Goal: Task Accomplishment & Management: Manage account settings

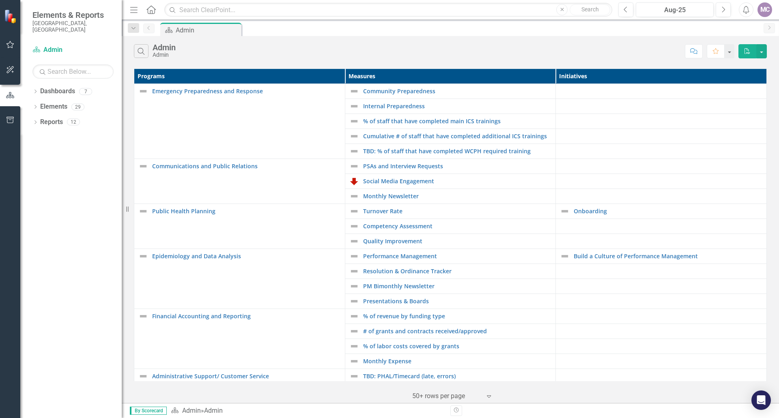
click at [41, 87] on link "Dashboards" at bounding box center [57, 91] width 35 height 9
click at [54, 104] on link "Elements" at bounding box center [53, 106] width 27 height 9
click at [35, 90] on icon "Dropdown" at bounding box center [35, 92] width 6 height 4
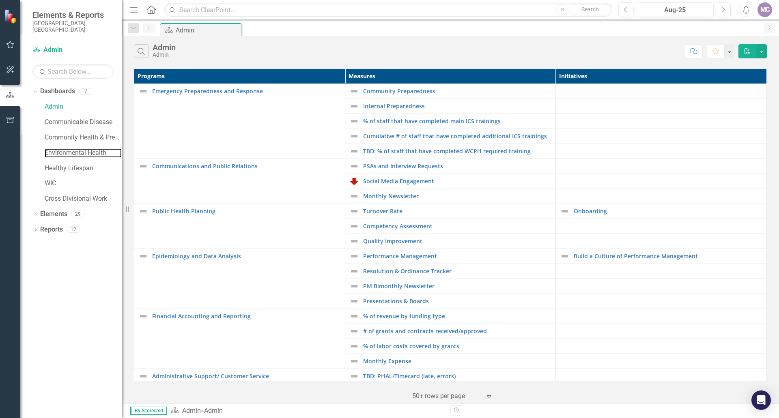
click at [66, 148] on link "Environmental Health" at bounding box center [83, 152] width 77 height 9
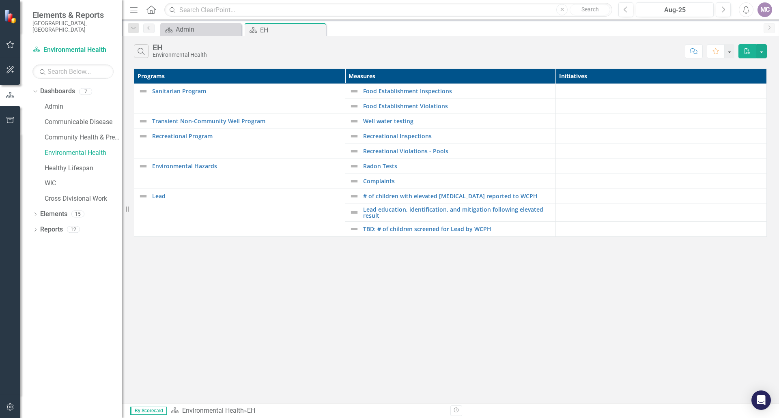
click at [397, 95] on div "Food Establishment Inspections" at bounding box center [450, 91] width 202 height 10
click at [404, 89] on link "Food Establishment Inspections" at bounding box center [457, 91] width 189 height 6
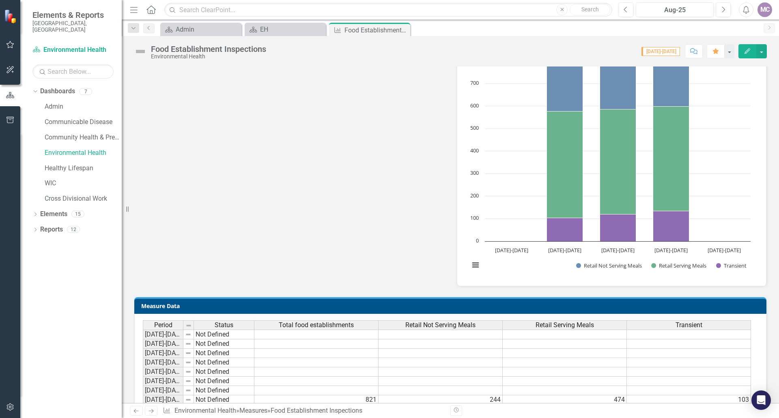
scroll to position [649, 0]
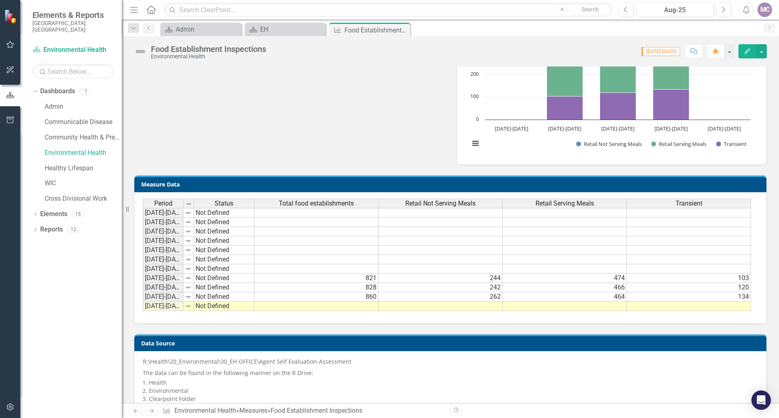
drag, startPoint x: 356, startPoint y: 306, endPoint x: 366, endPoint y: 306, distance: 10.5
click at [356, 306] on td at bounding box center [316, 306] width 124 height 9
click at [426, 307] on td at bounding box center [441, 306] width 124 height 9
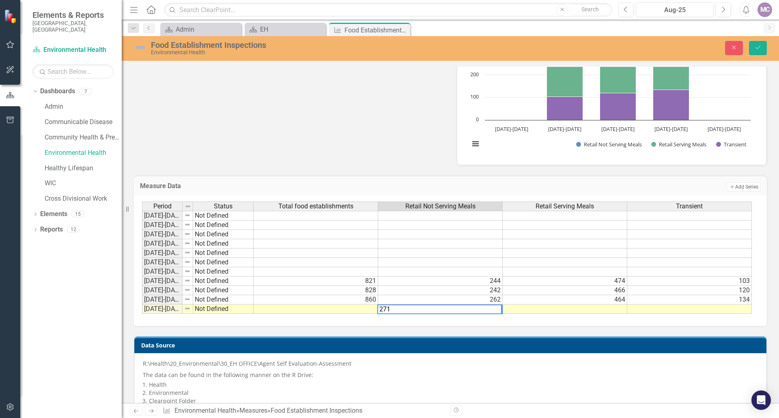
type textarea "271"
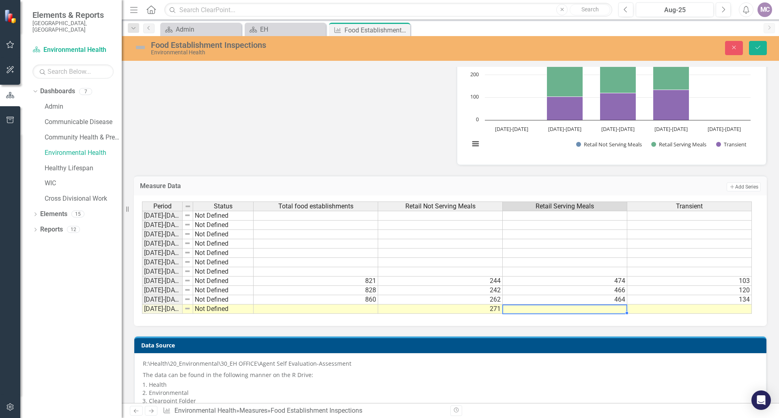
click at [576, 308] on td at bounding box center [565, 309] width 125 height 9
type textarea "635"
click at [673, 312] on td at bounding box center [689, 309] width 125 height 9
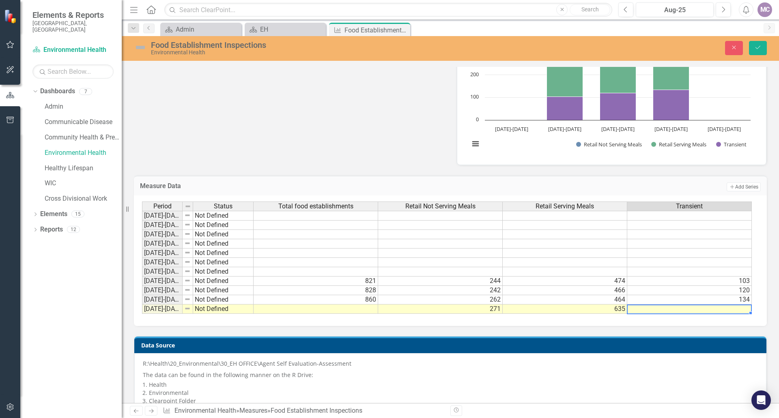
drag, startPoint x: 362, startPoint y: 312, endPoint x: 366, endPoint y: 311, distance: 4.1
click at [362, 312] on td at bounding box center [316, 309] width 125 height 9
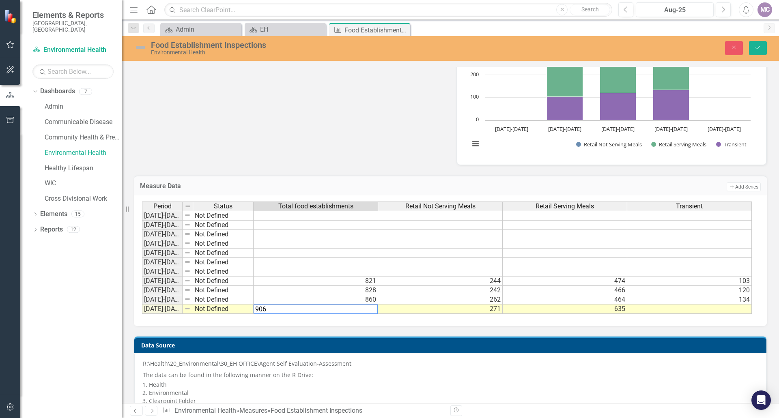
type textarea "906"
click at [310, 271] on td at bounding box center [316, 271] width 125 height 9
click at [690, 312] on td at bounding box center [689, 309] width 125 height 9
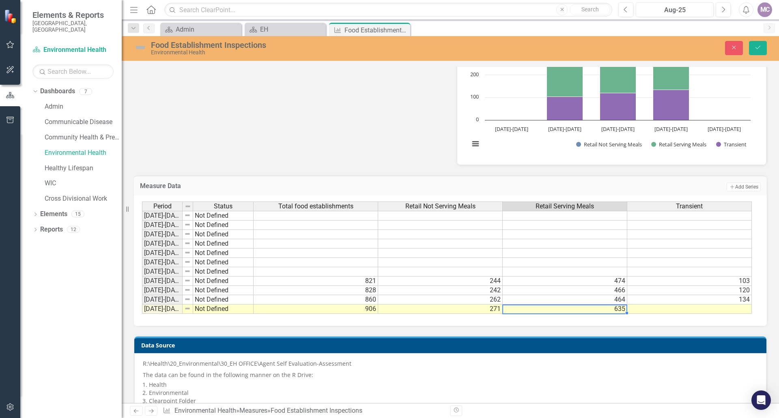
click at [617, 309] on td "635" at bounding box center [565, 309] width 125 height 9
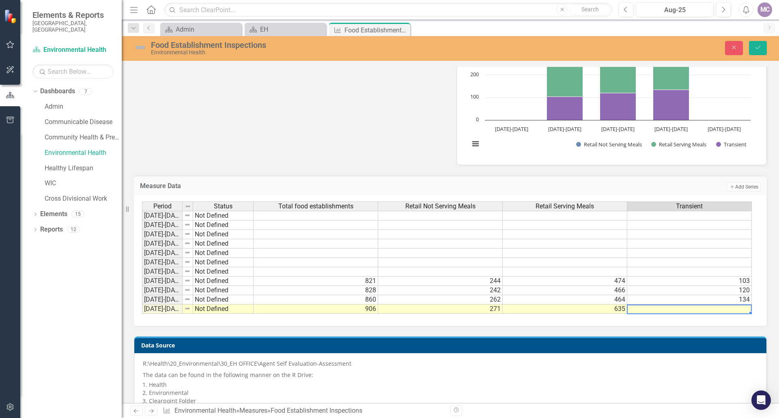
click at [142, 305] on div "Period Status Total food establishments Retail Not Serving Meals Retail Serving…" at bounding box center [142, 258] width 0 height 112
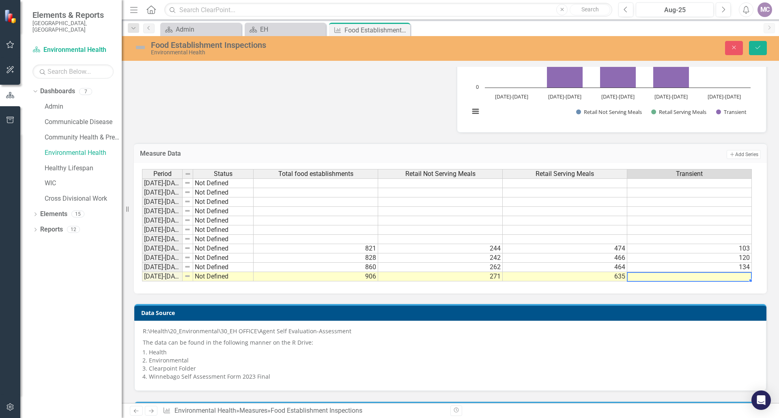
scroll to position [732, 0]
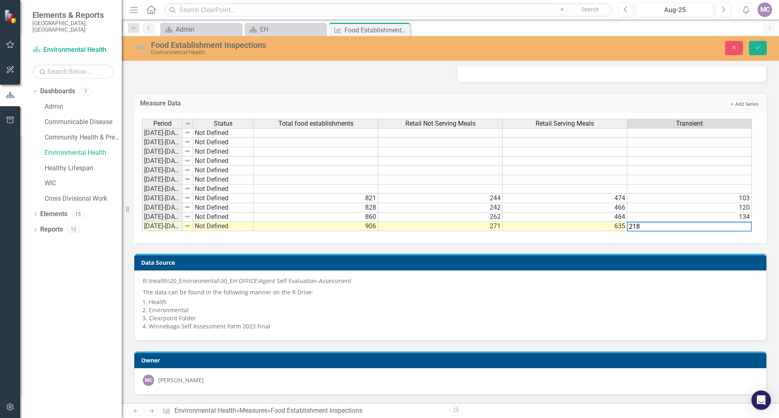
click at [565, 230] on td "635" at bounding box center [565, 226] width 125 height 9
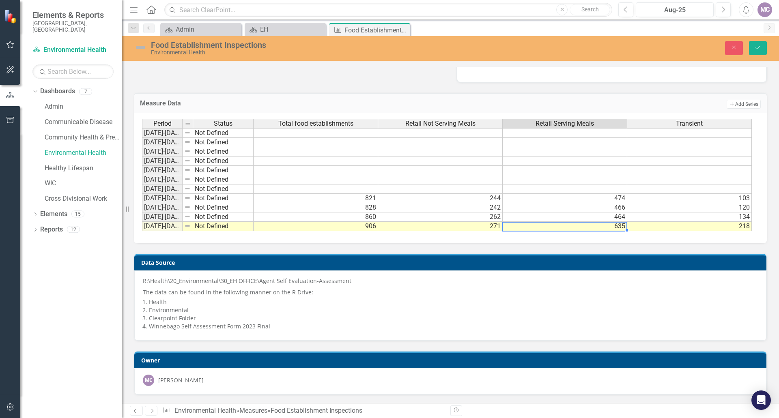
click at [613, 228] on td "635" at bounding box center [565, 226] width 125 height 9
click at [731, 226] on td "218" at bounding box center [689, 226] width 125 height 9
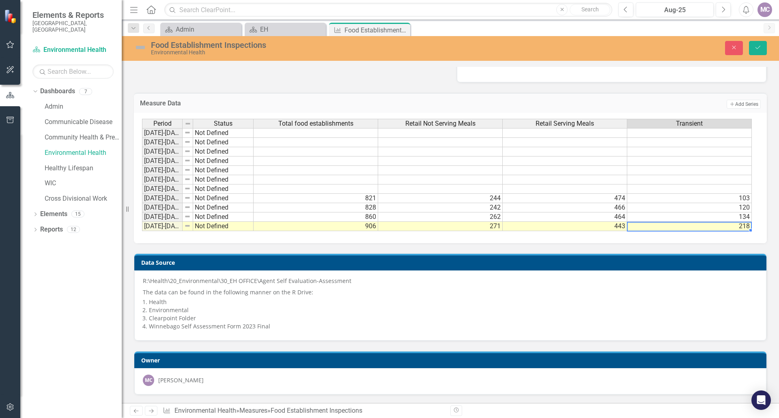
click at [738, 227] on td "218" at bounding box center [689, 226] width 125 height 9
type textarea "2"
click at [597, 299] on li "Health" at bounding box center [453, 302] width 609 height 8
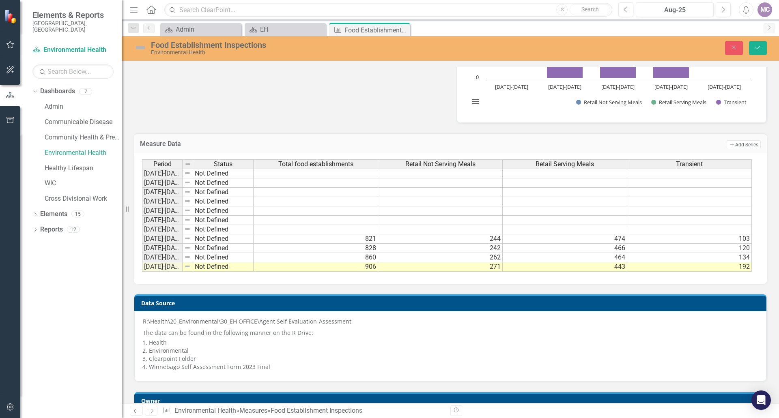
scroll to position [651, 0]
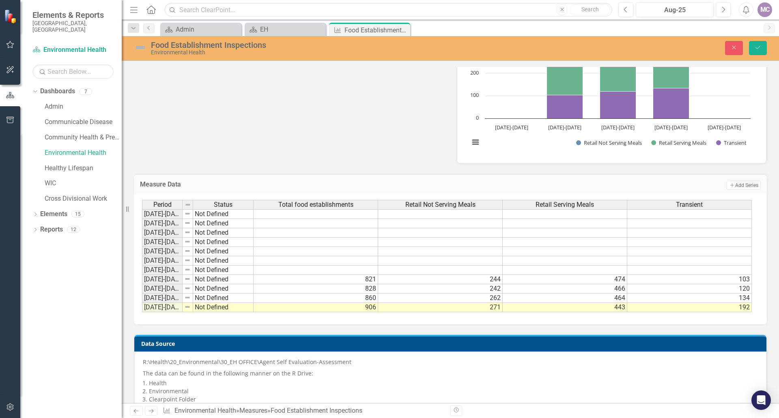
click at [620, 307] on td "443" at bounding box center [565, 307] width 125 height 9
click at [751, 308] on div "Period Status Total food establishments Retail Not Serving Meals Retail Serving…" at bounding box center [450, 259] width 633 height 131
click at [749, 308] on td "192" at bounding box center [689, 307] width 125 height 9
click at [612, 309] on td "443" at bounding box center [565, 307] width 125 height 9
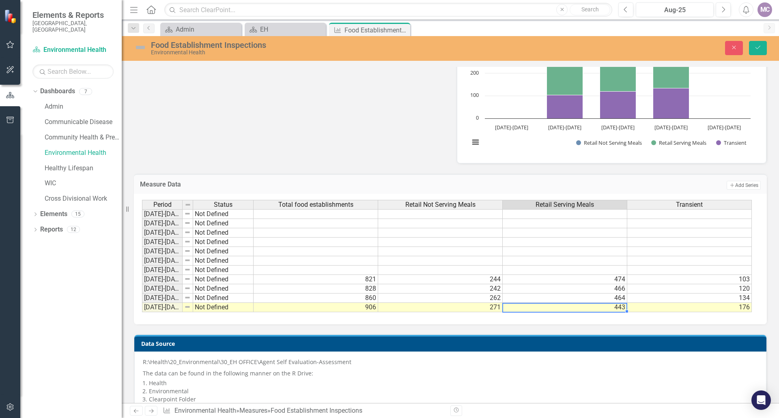
click at [617, 307] on td "443" at bounding box center [565, 307] width 125 height 9
click at [373, 308] on td "906" at bounding box center [316, 307] width 125 height 9
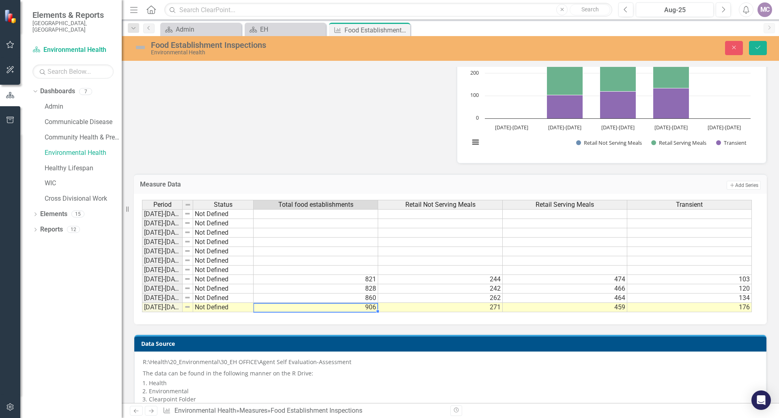
click at [372, 309] on td "906" at bounding box center [316, 307] width 125 height 9
type textarea "9"
type textarea "271"
click at [496, 310] on td "271" at bounding box center [440, 307] width 125 height 9
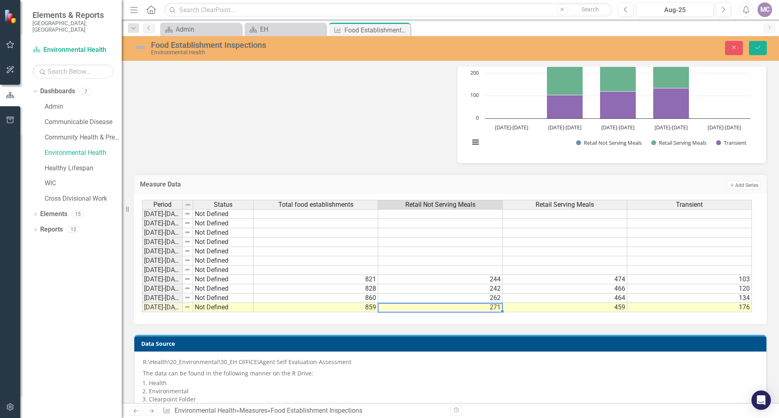
click at [496, 310] on td "271" at bounding box center [440, 307] width 125 height 9
click at [625, 308] on td "459" at bounding box center [565, 307] width 125 height 9
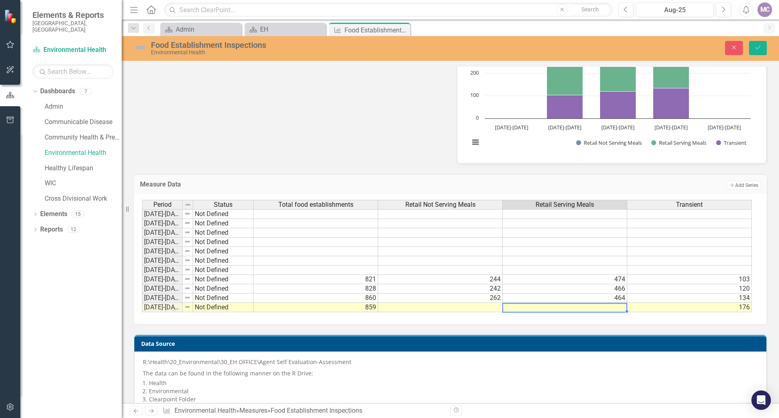
click at [686, 306] on td "176" at bounding box center [689, 307] width 125 height 9
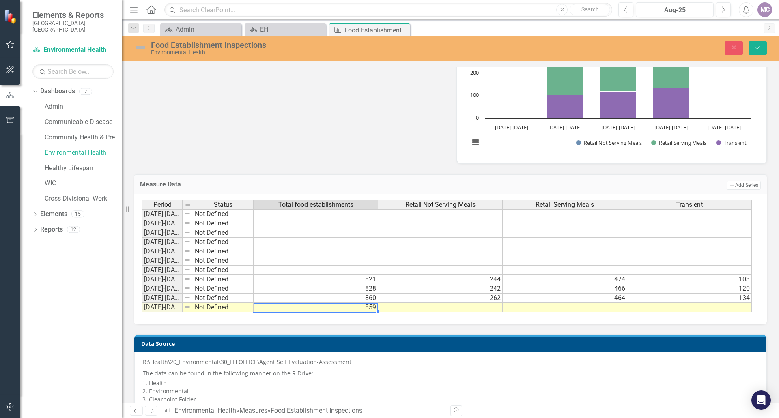
click at [369, 311] on td "859" at bounding box center [316, 307] width 125 height 9
click at [370, 310] on td "859" at bounding box center [316, 307] width 125 height 9
type textarea "8"
type textarea "906"
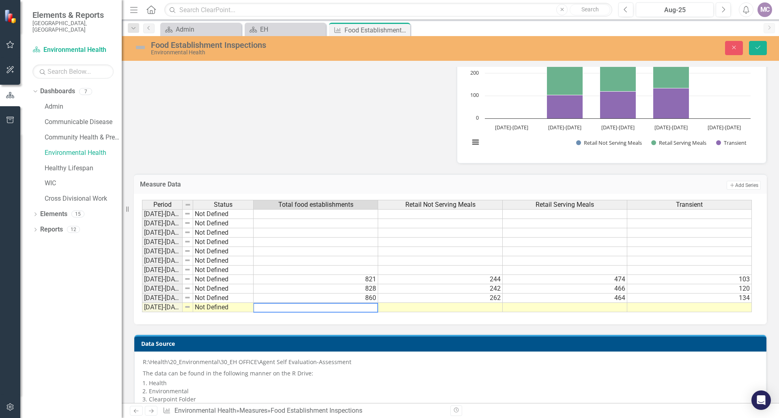
click at [495, 306] on td at bounding box center [440, 307] width 125 height 9
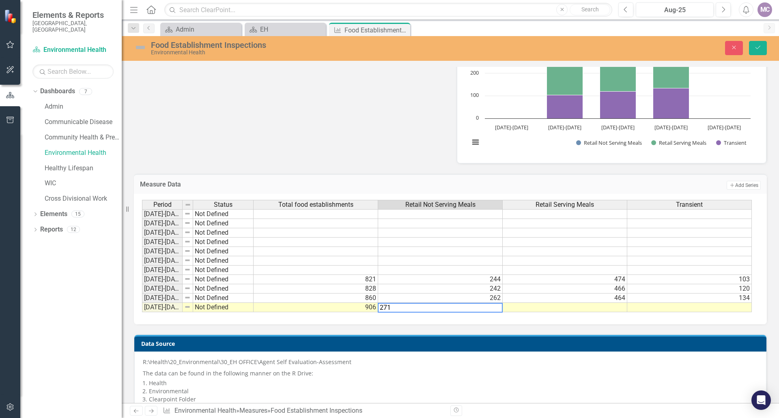
type textarea "271"
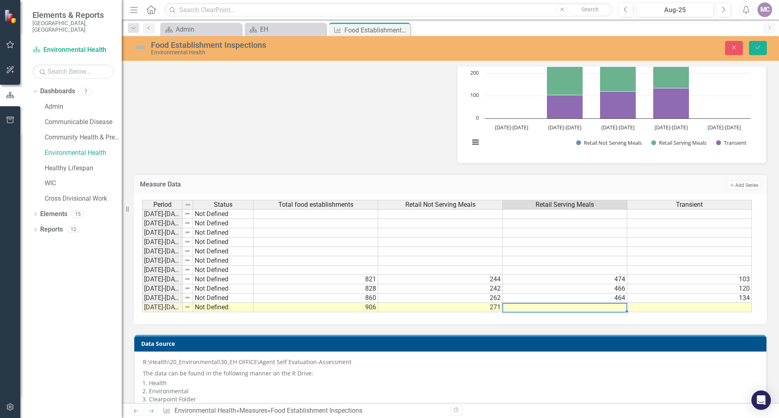
click at [552, 307] on td at bounding box center [565, 307] width 125 height 9
type textarea "635"
click at [683, 306] on td at bounding box center [689, 307] width 125 height 9
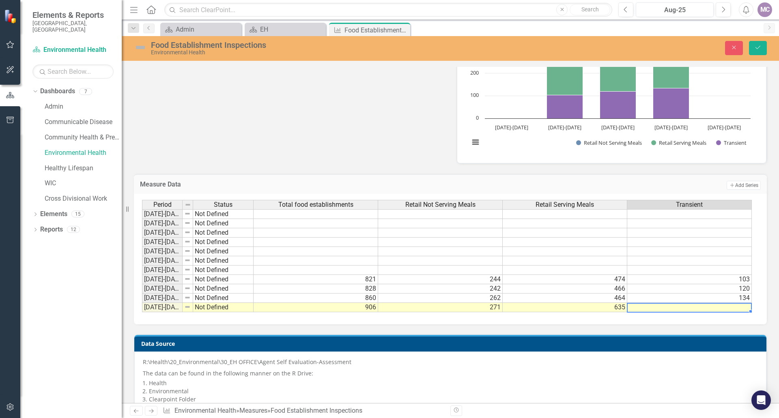
click at [673, 307] on td at bounding box center [689, 307] width 125 height 9
type textarea "635"
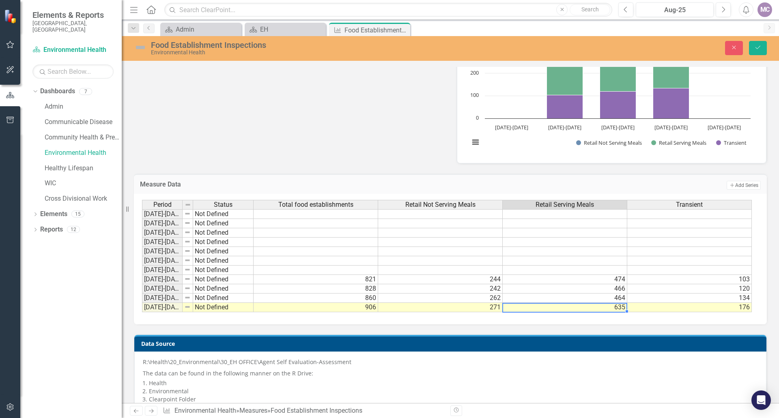
click at [620, 308] on td "635" at bounding box center [565, 307] width 125 height 9
type textarea "459"
click at [666, 321] on div "Period Status Total food establishments Retail Not Serving Meals Retail Serving…" at bounding box center [450, 259] width 633 height 131
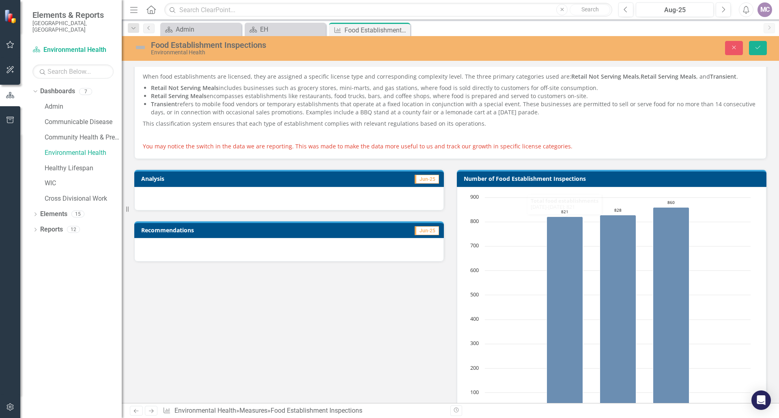
scroll to position [42, 0]
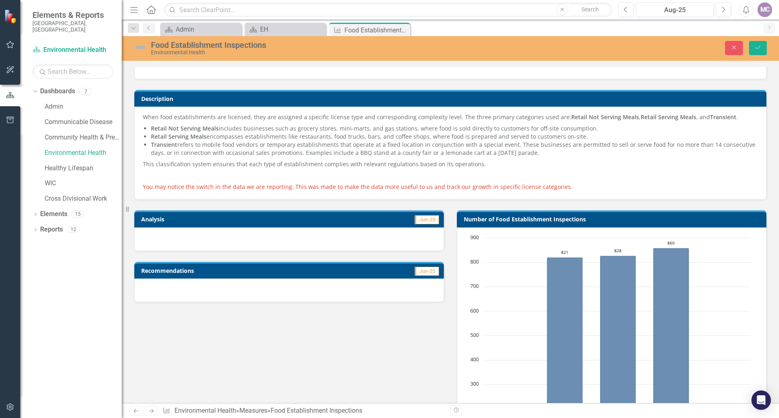
click at [548, 188] on span "You may notice the switch in the data we are reporting. This was made to make t…" at bounding box center [358, 187] width 430 height 8
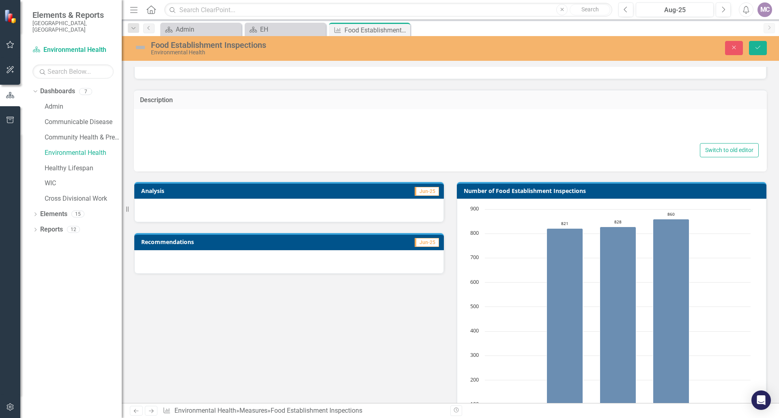
type textarea "<p>When food establishments are licensed, they are assigned a specific license …"
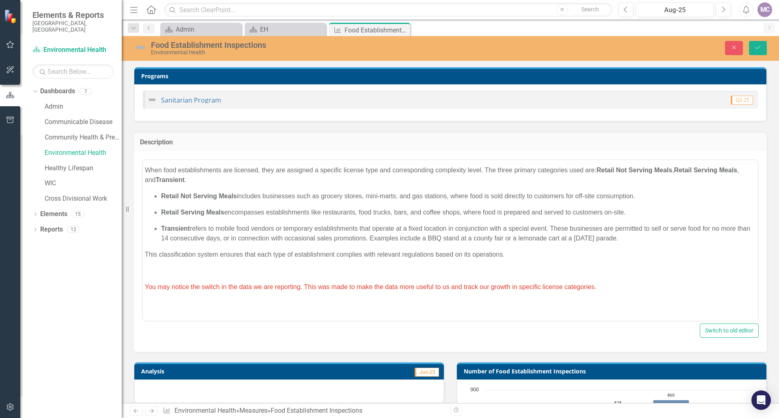
scroll to position [0, 0]
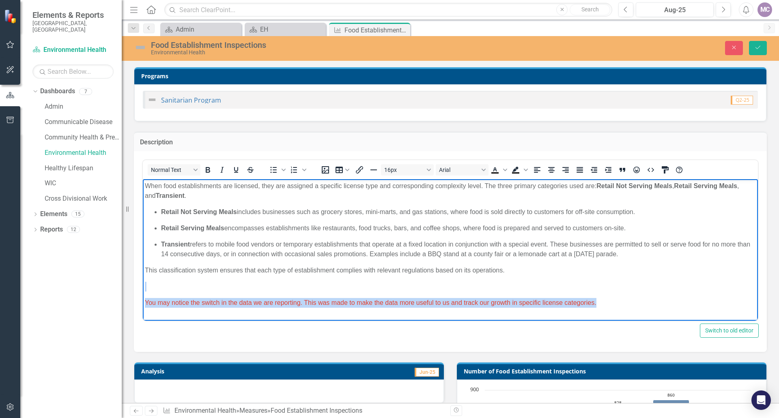
drag, startPoint x: 587, startPoint y: 303, endPoint x: 151, endPoint y: 282, distance: 436.2
click at [151, 282] on body "When food establishments are licensed, they are assigned a specific license typ…" at bounding box center [450, 247] width 615 height 137
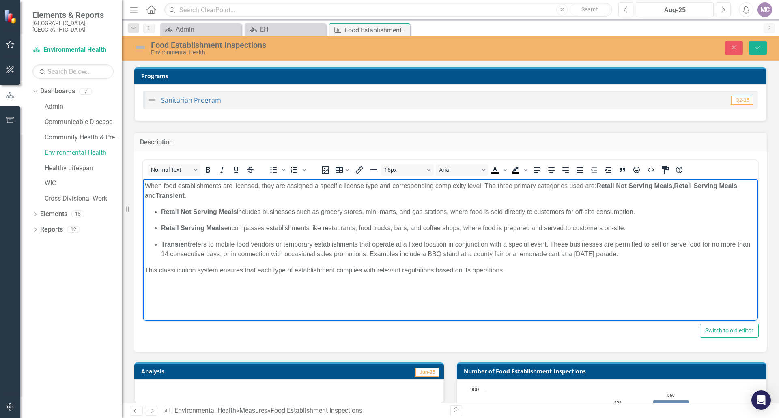
click at [290, 301] on html "When food establishments are licensed, they are assigned a specific license typ…" at bounding box center [450, 240] width 615 height 122
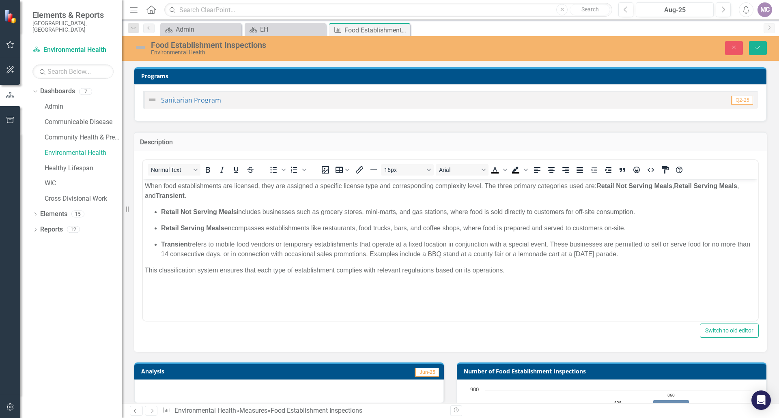
click at [243, 324] on div "Switch to old editor" at bounding box center [450, 331] width 617 height 14
click at [176, 301] on html "When food establishments are licensed, they are assigned a specific license typ…" at bounding box center [450, 240] width 615 height 122
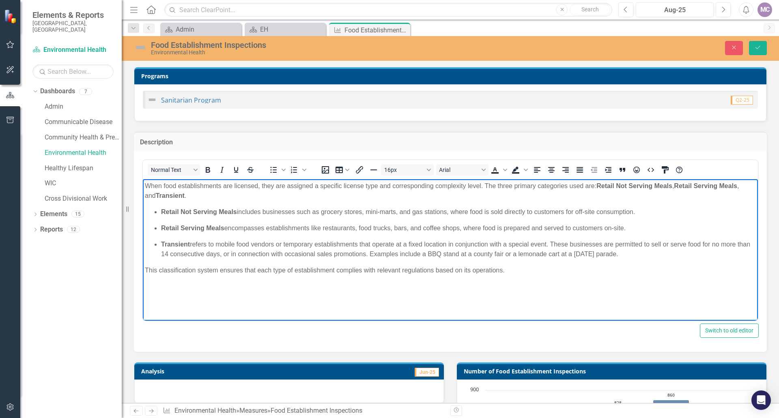
click at [166, 301] on html "When food establishments are licensed, they are assigned a specific license typ…" at bounding box center [450, 240] width 615 height 122
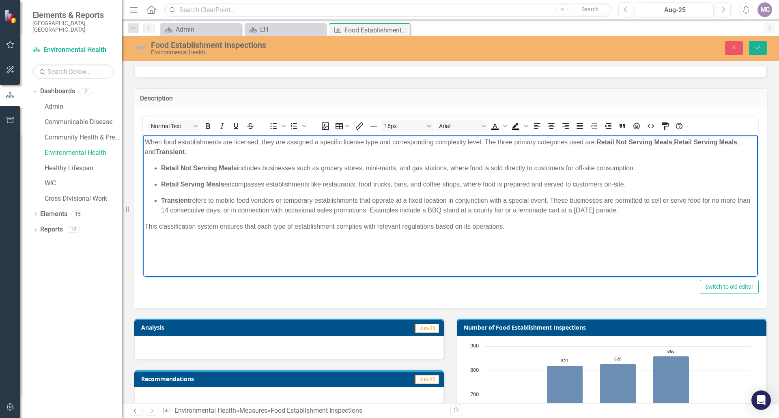
scroll to position [203, 0]
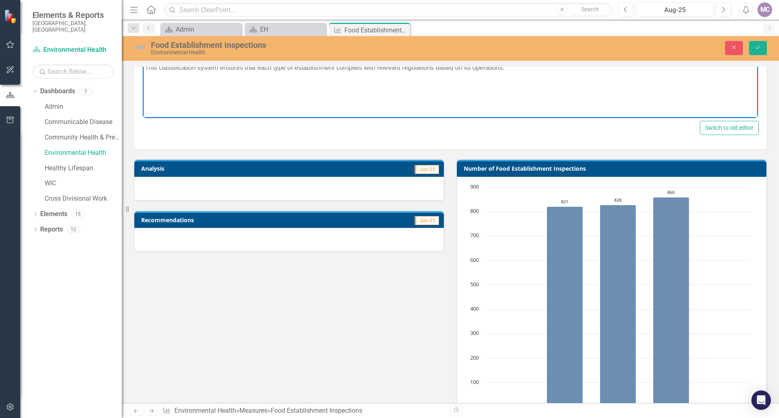
click at [186, 189] on div at bounding box center [289, 189] width 310 height 24
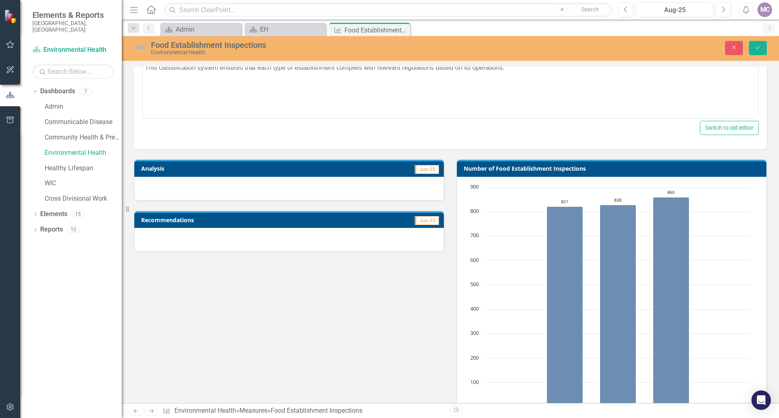
click at [186, 189] on div at bounding box center [289, 189] width 310 height 24
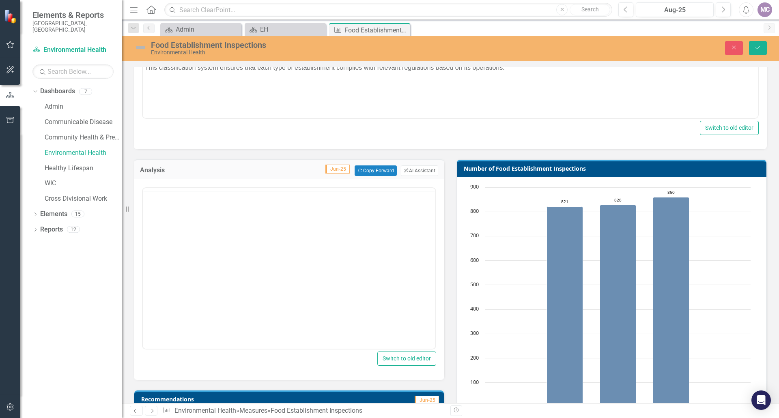
scroll to position [0, 0]
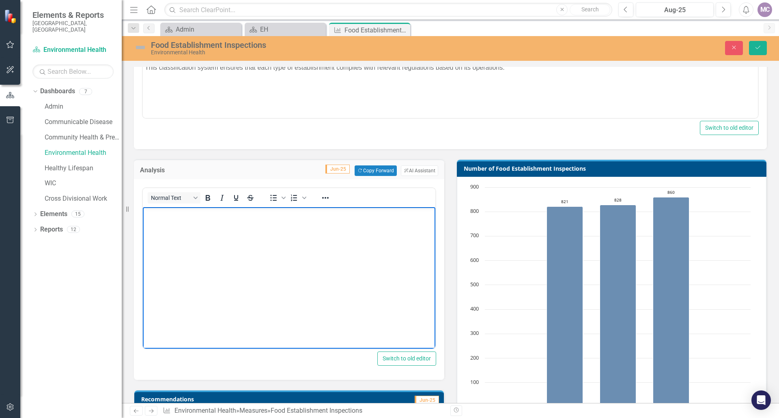
click at [205, 238] on body "Rich Text Area. Press ALT-0 for help." at bounding box center [289, 268] width 293 height 122
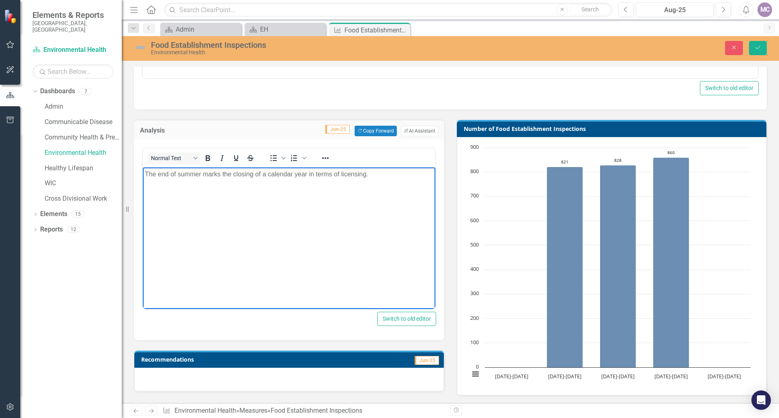
scroll to position [243, 0]
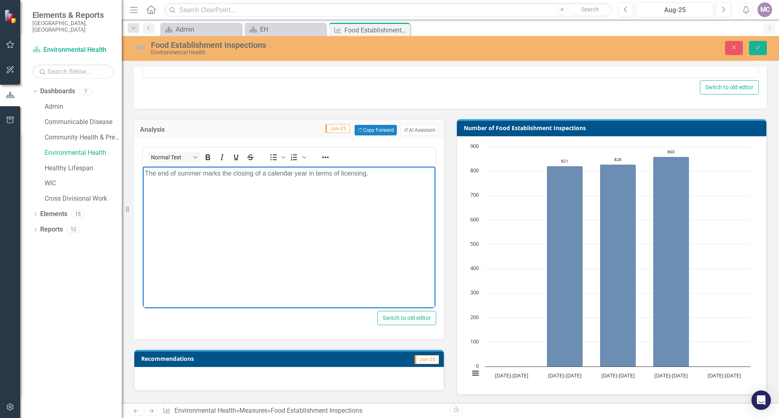
click at [380, 174] on p "The end of summer marks the closing of a calendar year in terms of licensing." at bounding box center [289, 174] width 288 height 10
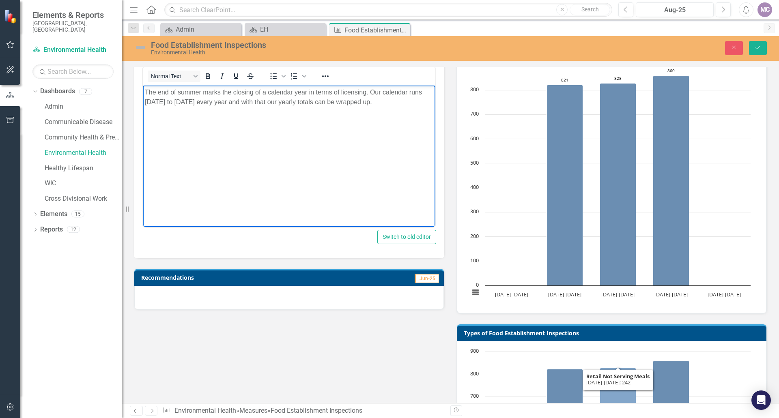
scroll to position [284, 0]
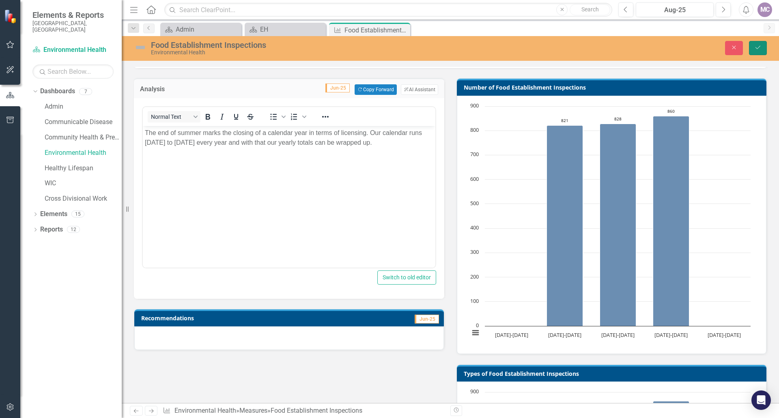
click at [758, 46] on icon "Save" at bounding box center [757, 48] width 7 height 6
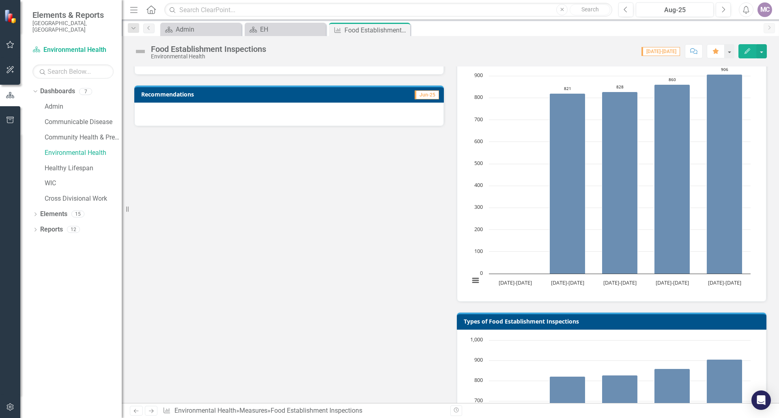
scroll to position [81, 0]
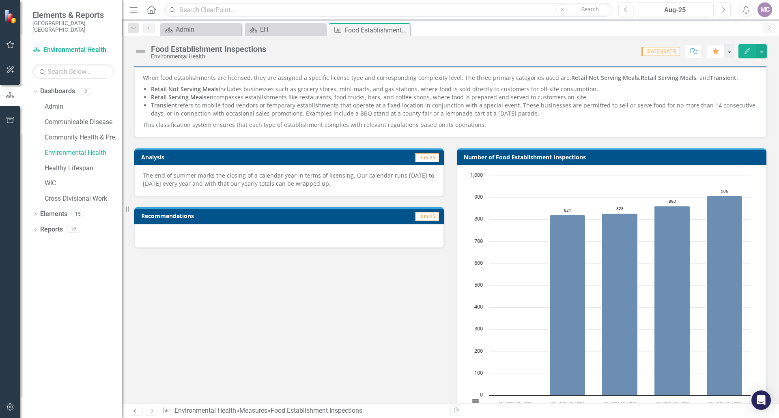
click at [363, 187] on p "The end of summer marks the closing of a calendar year in terms of licensing. O…" at bounding box center [289, 180] width 293 height 16
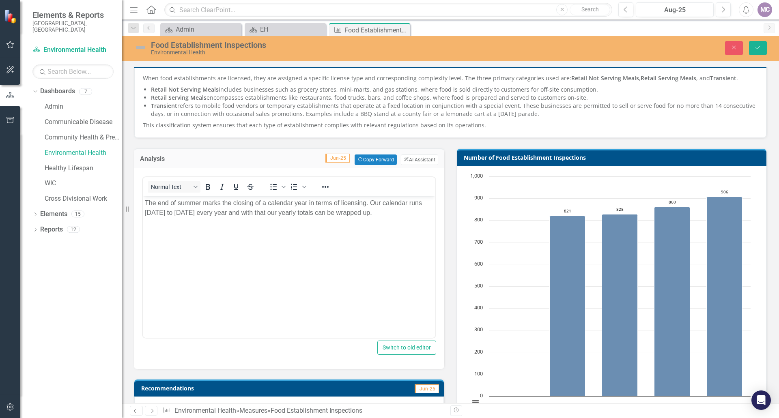
scroll to position [0, 0]
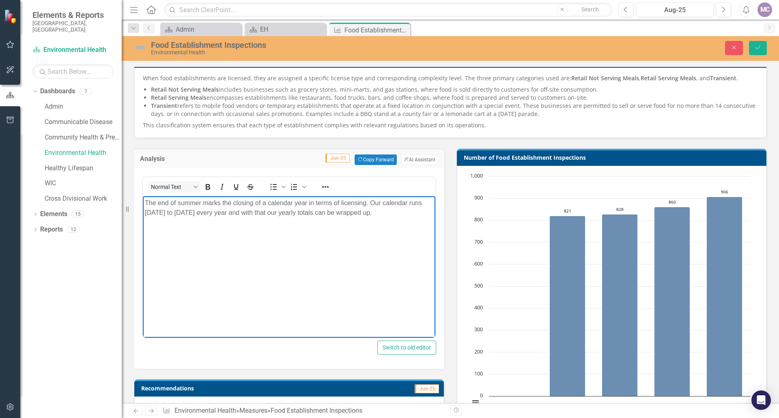
click at [391, 209] on p "The end of summer marks the closing of a calendar year in terms of licensing. O…" at bounding box center [289, 207] width 288 height 19
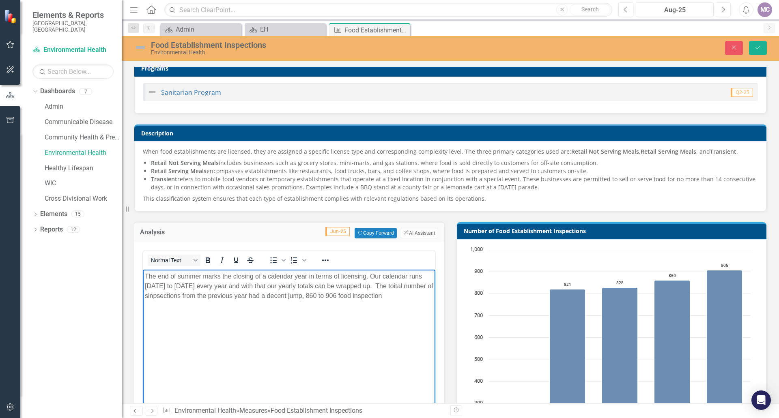
scroll to position [41, 0]
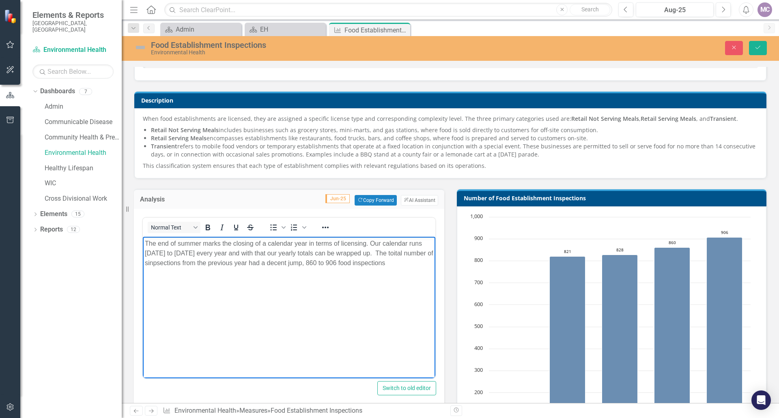
click at [191, 261] on p "The end of summer marks the closing of a calendar year in terms of licensing. O…" at bounding box center [289, 253] width 288 height 29
click at [178, 265] on p "The end of summer marks the closing of a calendar year in terms of licensing. O…" at bounding box center [289, 253] width 288 height 29
click at [417, 266] on p "The end of summer marks the closing of a calendar year in terms of licensing. O…" at bounding box center [289, 253] width 288 height 29
click at [409, 251] on p "The end of summer marks the closing of a calendar year in terms of licensing. O…" at bounding box center [289, 253] width 288 height 29
click at [404, 254] on p "The end of summer marks the closing of a calendar year in terms of licensing. O…" at bounding box center [289, 253] width 288 height 29
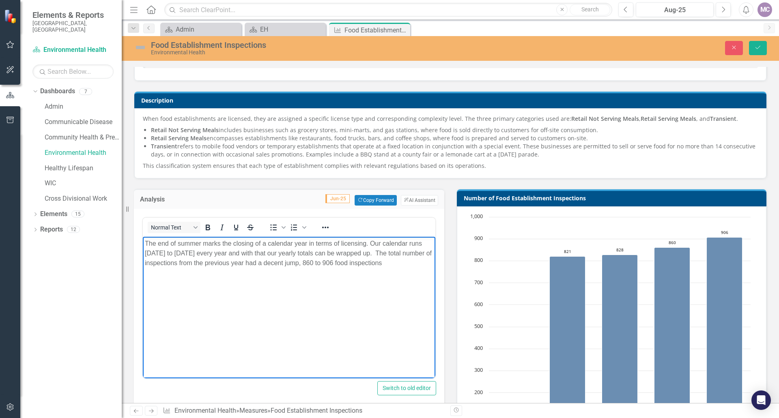
click at [414, 266] on p "The end of summer marks the closing of a calendar year in terms of licensing. O…" at bounding box center [289, 253] width 288 height 29
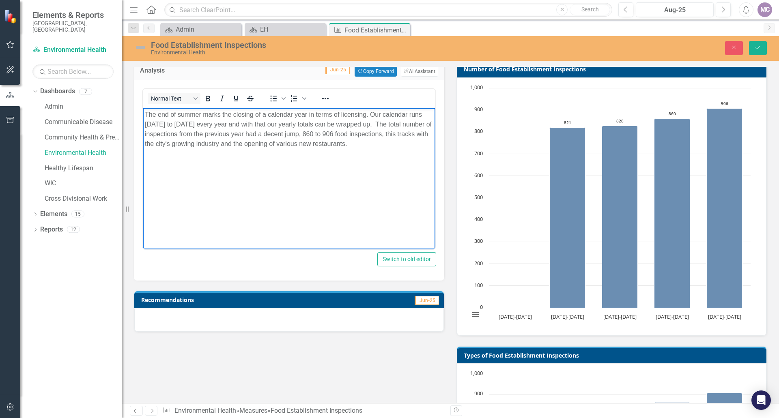
scroll to position [162, 0]
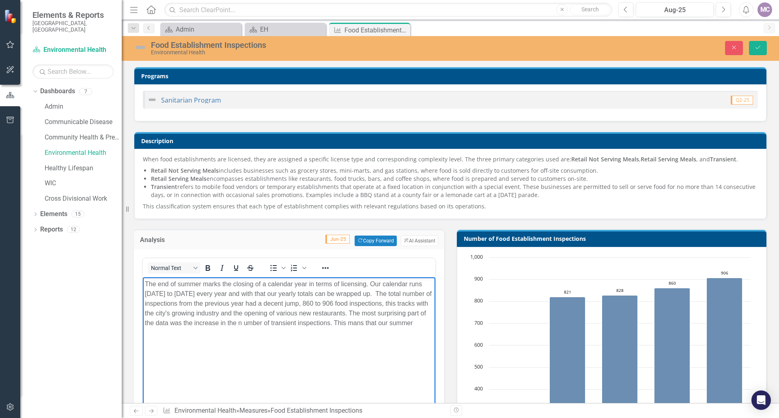
scroll to position [162, 0]
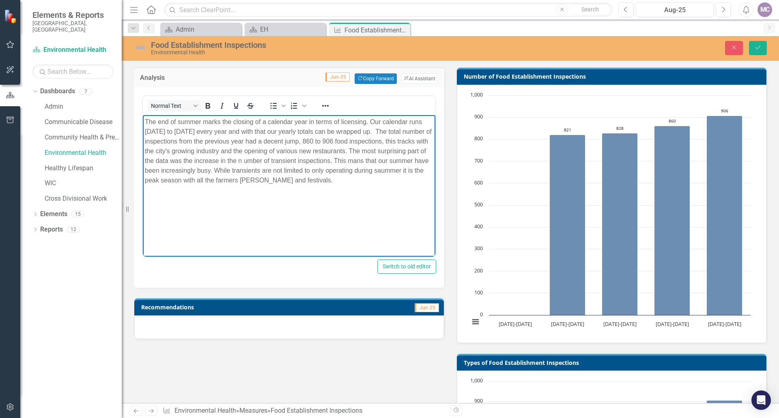
click at [308, 182] on p "The end of summer marks the closing of a calendar year in terms of licensing. O…" at bounding box center [289, 151] width 288 height 68
click at [361, 177] on p "The end of summer marks the closing of a calendar year in terms of licensing. O…" at bounding box center [289, 151] width 288 height 68
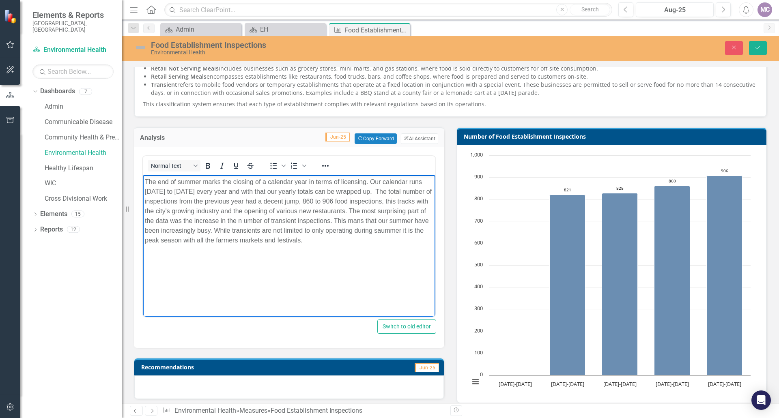
scroll to position [81, 0]
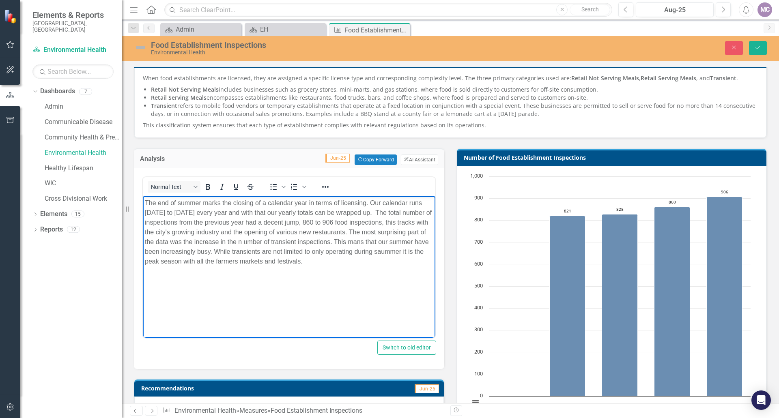
click at [151, 257] on p "The end of summer marks the closing of a calendar year in terms of licensing. O…" at bounding box center [289, 232] width 288 height 68
click at [353, 260] on p "The end of summer marks the closing of a calendar year in terms of licensing. O…" at bounding box center [289, 232] width 288 height 68
click at [420, 272] on p "The end of summer marks the closing of a calendar year in terms of licensing. O…" at bounding box center [289, 237] width 288 height 78
click at [411, 272] on p "The end of summer marks the closing of a calendar year in terms of licensing. O…" at bounding box center [289, 237] width 288 height 78
click at [422, 273] on p "The end of summer marks the closing of a calendar year in terms of licensing. O…" at bounding box center [289, 237] width 288 height 78
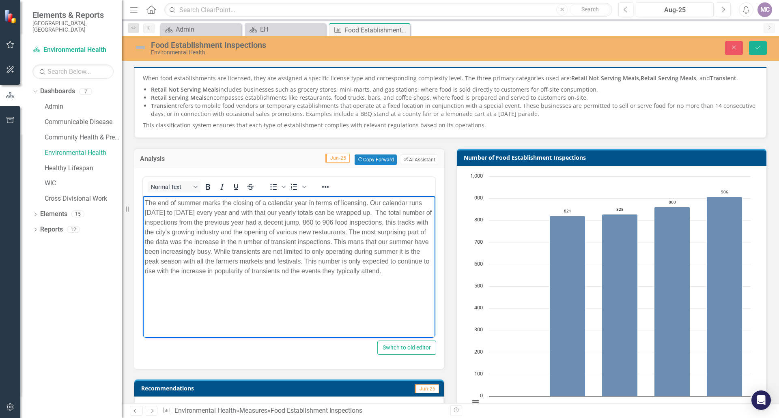
click at [353, 272] on p "The end of summer marks the closing of a calendar year in terms of licensing. O…" at bounding box center [289, 237] width 288 height 78
click at [350, 275] on p "The end of summer marks the closing of a calendar year in terms of licensing. O…" at bounding box center [289, 237] width 288 height 78
click at [347, 276] on p "The end of summer marks the closing of a calendar year in terms of licensing. O…" at bounding box center [289, 237] width 288 height 78
drag, startPoint x: 239, startPoint y: 281, endPoint x: 131, endPoint y: 191, distance: 140.6
click at [143, 196] on html "The end of summer marks the closing of a calendar year in terms of licensing. O…" at bounding box center [289, 257] width 293 height 122
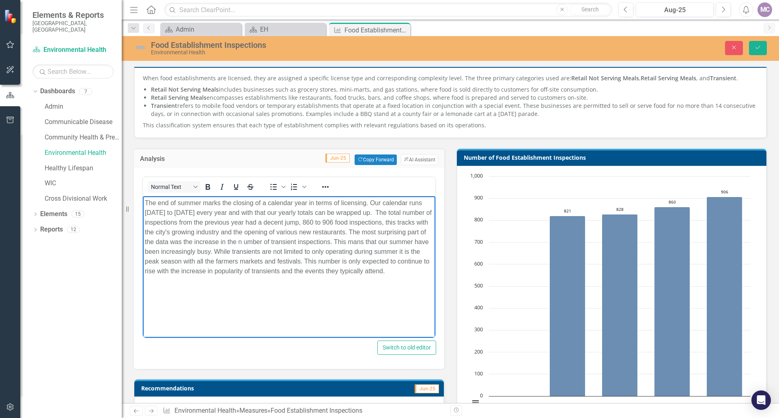
copy p "The end of summer marks the closing of a calendar year in terms of licensing. O…"
drag, startPoint x: 304, startPoint y: 313, endPoint x: 137, endPoint y: 210, distance: 196.4
click at [143, 210] on html "The end of summer marks the closing of a calendar year in terms of licensing. O…" at bounding box center [289, 257] width 293 height 122
click at [327, 310] on body "The end of summer marks the closing of a calendar year in terms of licensing. O…" at bounding box center [289, 257] width 293 height 122
click at [196, 299] on body "The end of summer marks the closing of a calendar year in terms of licensing. O…" at bounding box center [289, 257] width 293 height 122
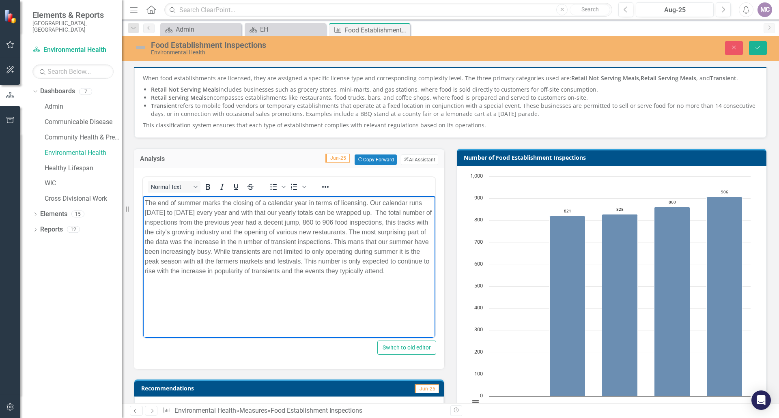
drag, startPoint x: 198, startPoint y: 286, endPoint x: 138, endPoint y: 204, distance: 101.4
click at [143, 204] on html "The end of summer marks the closing of a calendar year in terms of licensing. O…" at bounding box center [289, 257] width 293 height 122
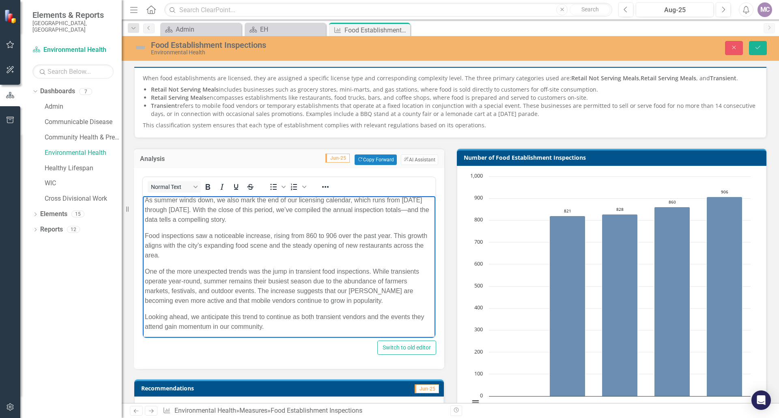
scroll to position [5, 0]
click at [759, 46] on icon "Save" at bounding box center [757, 48] width 7 height 6
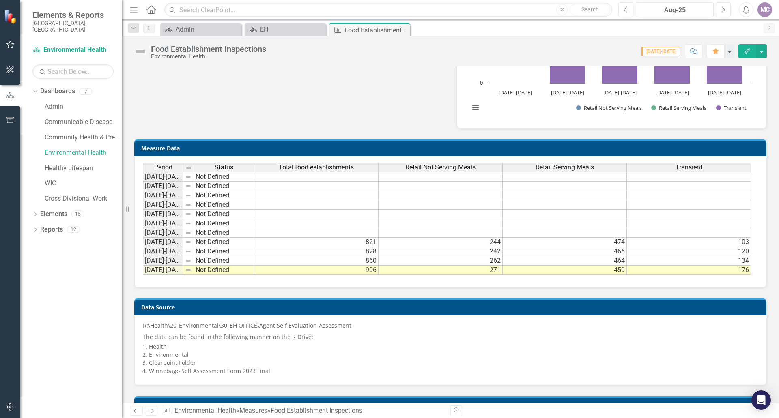
scroll to position [708, 0]
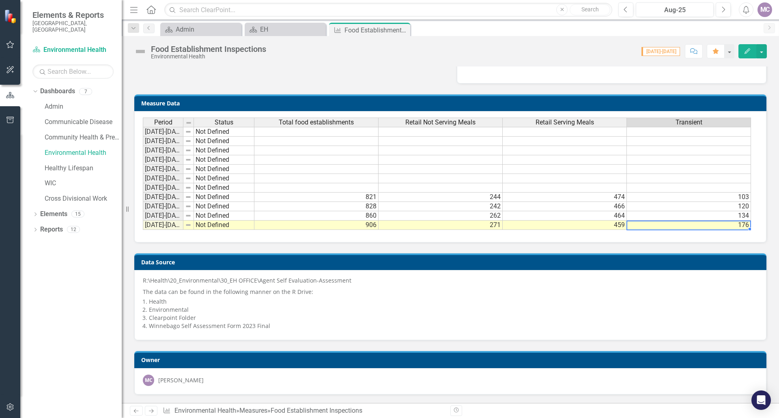
click at [748, 226] on td "176" at bounding box center [689, 225] width 124 height 9
type textarea "176"
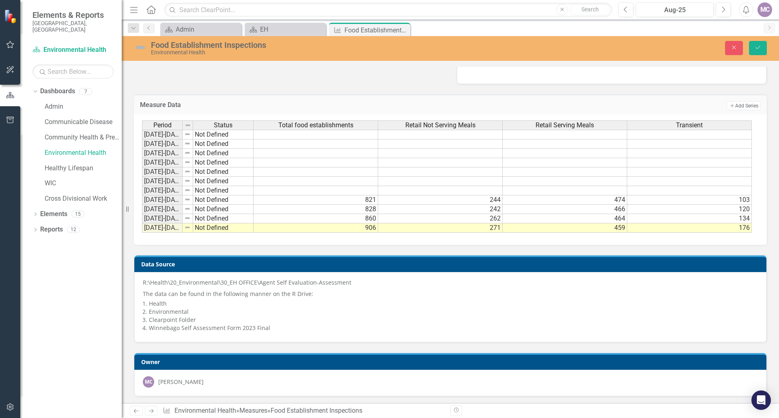
click at [532, 276] on div "R:\Health\20_Environmental\30_EH OFFICE\Agent Self Evaluation-Assessment The da…" at bounding box center [450, 307] width 632 height 70
click at [531, 276] on div "R:\Health\20_Environmental\30_EH OFFICE\Agent Self Evaluation-Assessment The da…" at bounding box center [450, 307] width 632 height 70
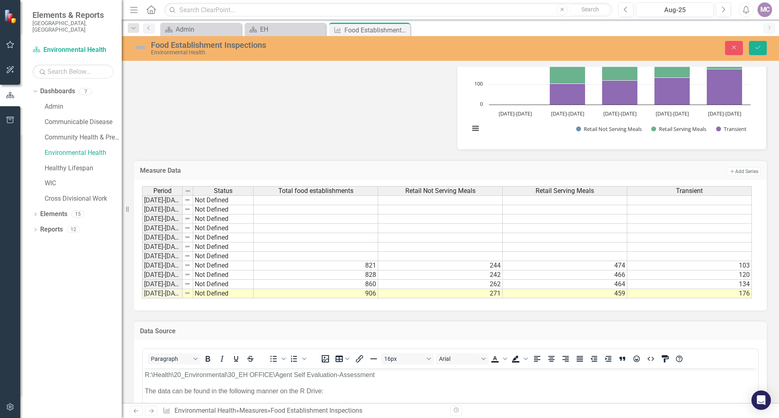
scroll to position [545, 0]
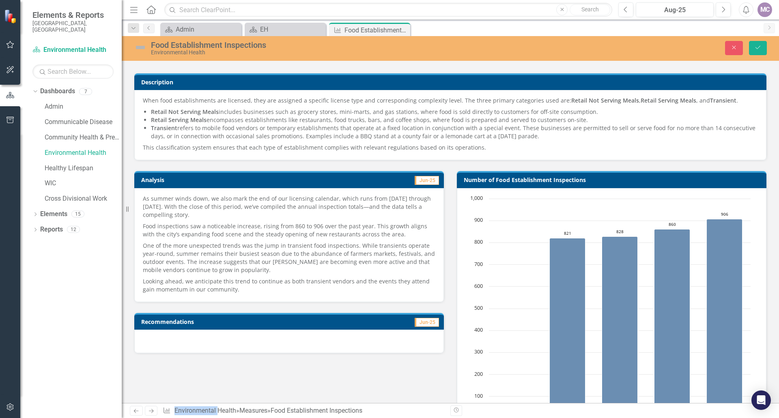
scroll to position [58, 0]
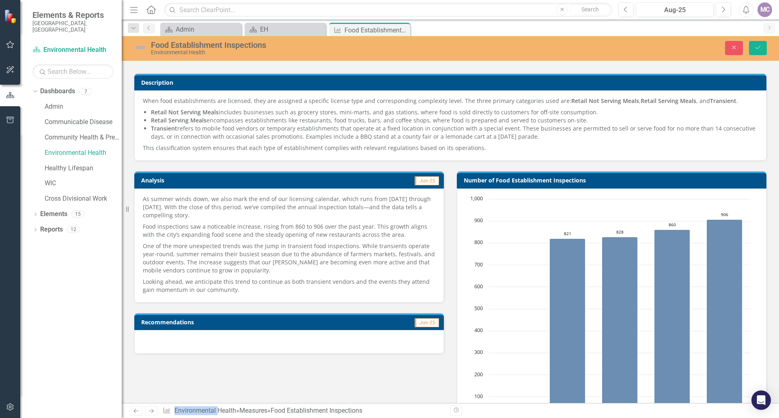
drag, startPoint x: 489, startPoint y: 151, endPoint x: 264, endPoint y: 124, distance: 226.4
click at [264, 125] on span "When food establishments are licensed, they are assigned a specific license typ…" at bounding box center [450, 124] width 615 height 55
drag, startPoint x: 530, startPoint y: 149, endPoint x: 383, endPoint y: 129, distance: 148.6
click at [383, 129] on span "When food establishments are licensed, they are assigned a specific license typ…" at bounding box center [450, 124] width 615 height 55
click at [755, 49] on icon "Save" at bounding box center [757, 48] width 7 height 6
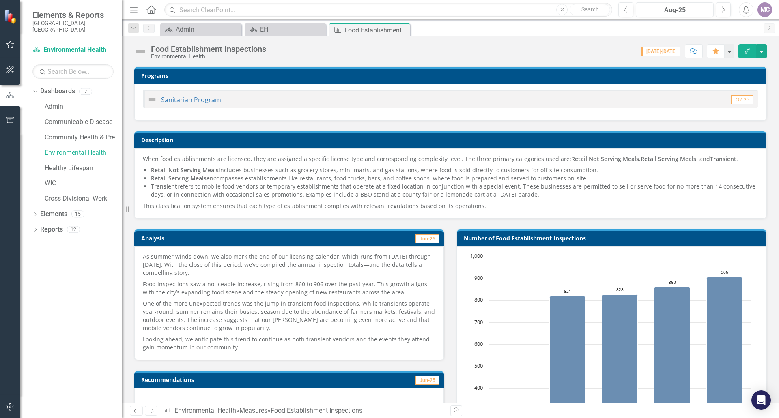
click at [323, 174] on p "Retail Not Serving Meals includes businesses such as grocery stores, mini-marts…" at bounding box center [454, 170] width 607 height 8
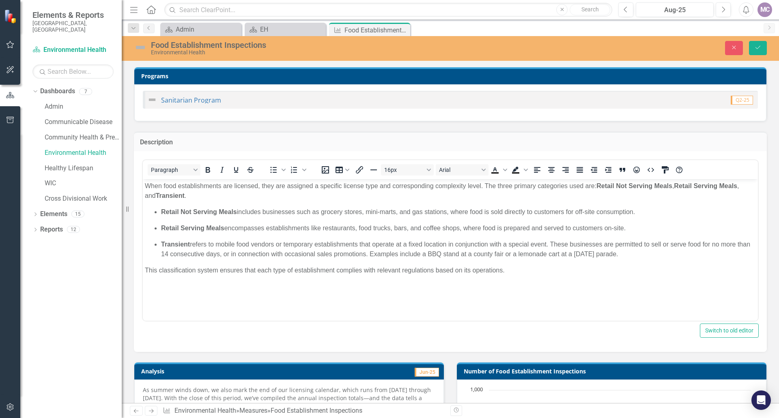
scroll to position [0, 0]
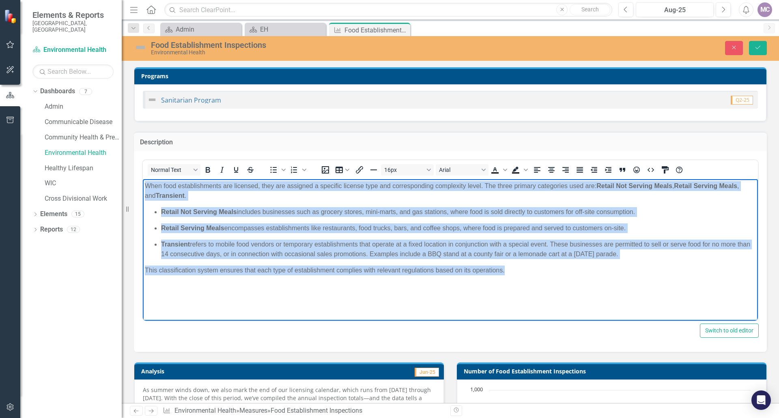
drag, startPoint x: 516, startPoint y: 273, endPoint x: 72, endPoint y: 178, distance: 454.3
click at [143, 179] on html "When food establishments are licensed, they are assigned a specific license typ…" at bounding box center [450, 240] width 615 height 122
copy body "When food establishments are licensed, they are assigned a specific license typ…"
click at [422, 243] on p "Transient refers to mobile food vendors or temporary establishments that operat…" at bounding box center [458, 249] width 595 height 19
drag, startPoint x: 483, startPoint y: 268, endPoint x: 185, endPoint y: 187, distance: 309.0
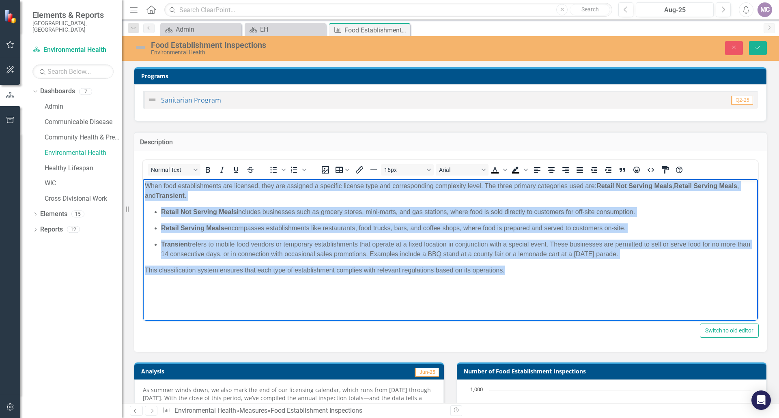
click at [143, 183] on html "When food establishments are licensed, they are assigned a specific license typ…" at bounding box center [450, 240] width 615 height 122
copy body "When food establishments are licensed, they are assigned a specific license typ…"
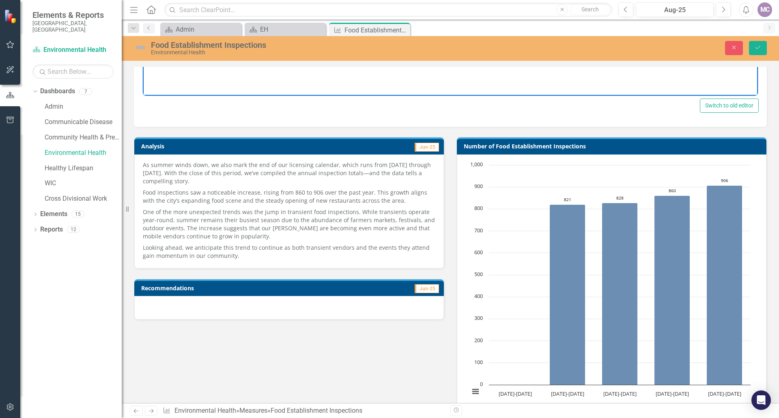
scroll to position [243, 0]
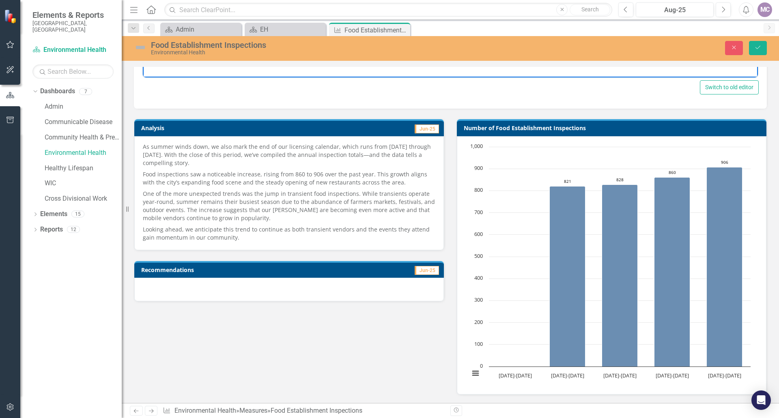
click at [236, 240] on p "Looking ahead, we anticipate this trend to continue as both transient vendors a…" at bounding box center [289, 233] width 293 height 18
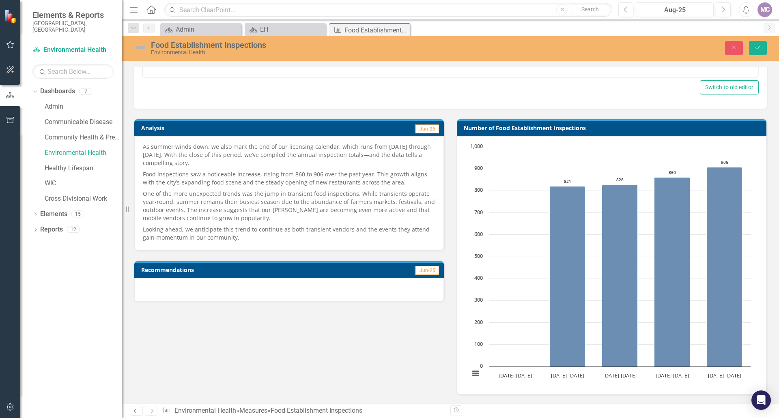
click at [236, 240] on p "Looking ahead, we anticipate this trend to continue as both transient vendors a…" at bounding box center [289, 233] width 293 height 18
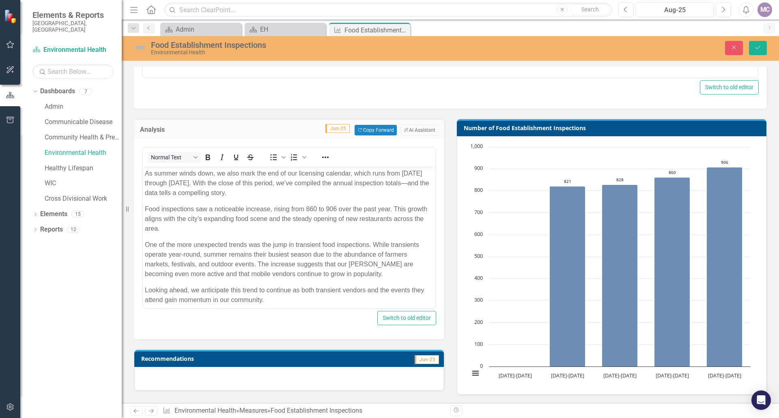
scroll to position [0, 0]
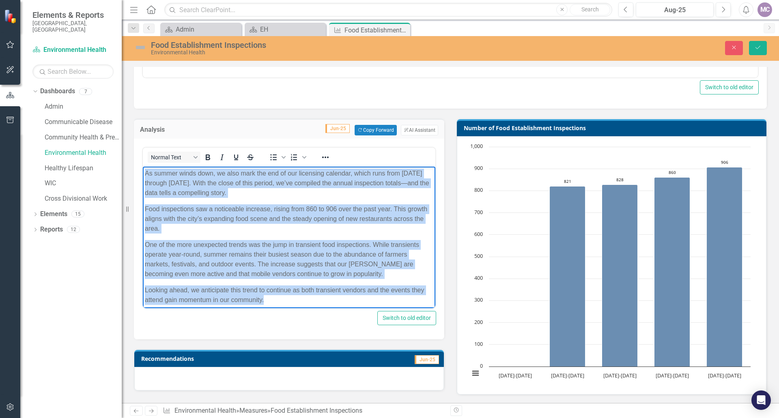
drag, startPoint x: 270, startPoint y: 300, endPoint x: 144, endPoint y: 172, distance: 179.9
click at [144, 172] on body "As summer winds down, we also mark the end of our licensing calendar, which run…" at bounding box center [289, 240] width 293 height 147
copy body "As summer winds down, we also mark the end of our licensing calendar, which run…"
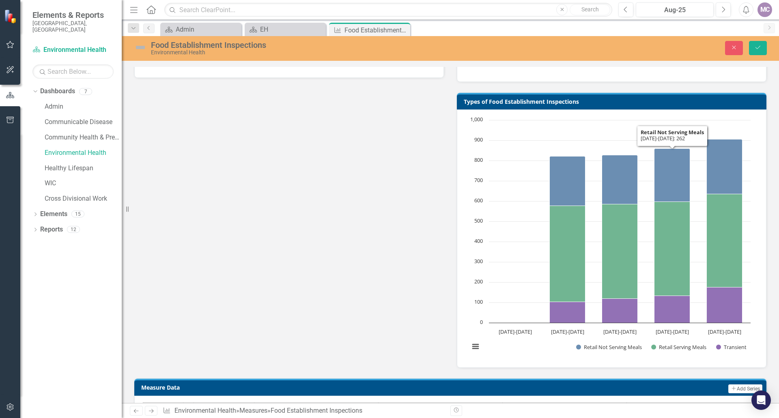
scroll to position [568, 0]
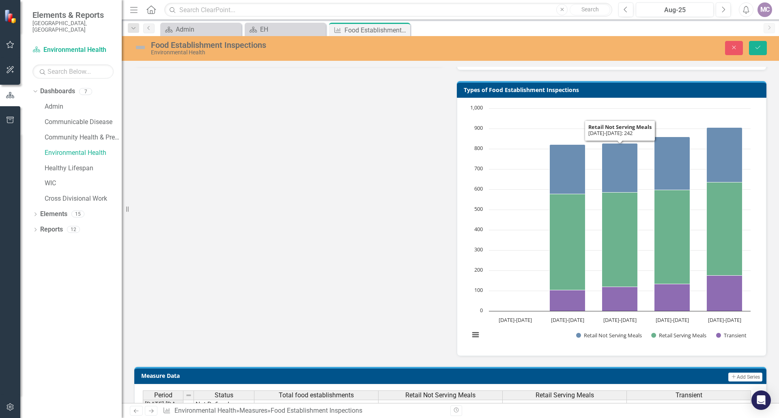
click at [217, 226] on div "Analysis Jun-25 Copy Forward Copy Forward ClearPoint AI AI Assistant Normal Tex…" at bounding box center [450, 70] width 645 height 572
click at [757, 48] on icon "Save" at bounding box center [757, 48] width 7 height 6
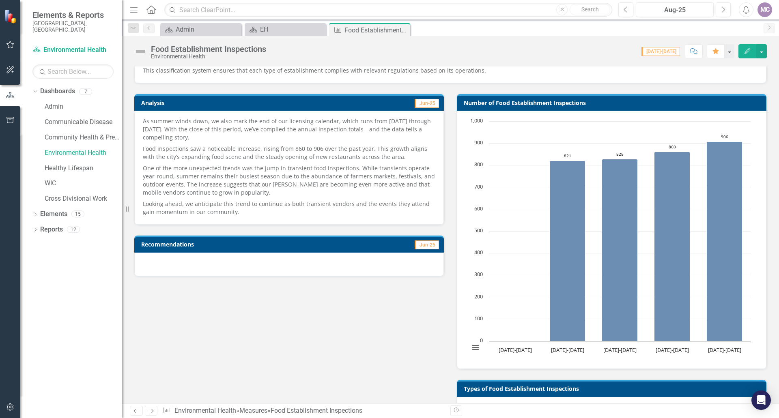
scroll to position [122, 0]
